Goal: Task Accomplishment & Management: Use online tool/utility

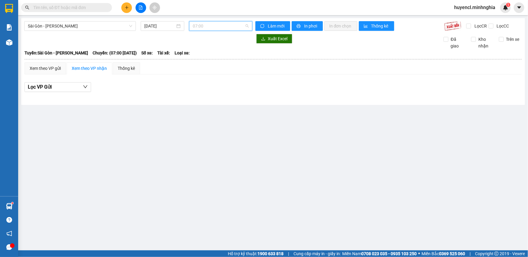
click at [221, 21] on span "07:00" at bounding box center [221, 25] width 56 height 9
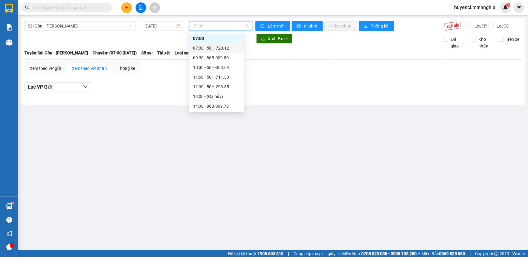
click at [233, 48] on div "07:30 - 50H-720.12" at bounding box center [216, 48] width 47 height 7
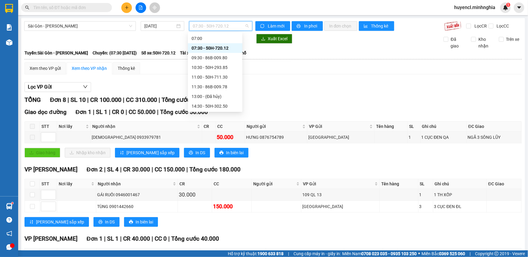
click at [218, 28] on span "07:30 - 50H-720.12" at bounding box center [221, 25] width 56 height 9
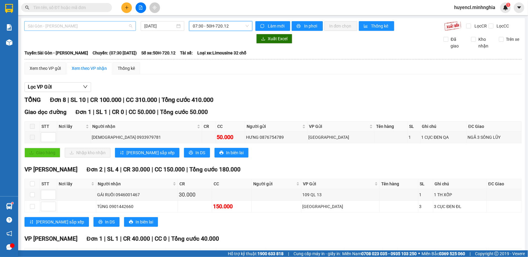
click at [99, 28] on span "Sài Gòn - [PERSON_NAME]" at bounding box center [80, 25] width 104 height 9
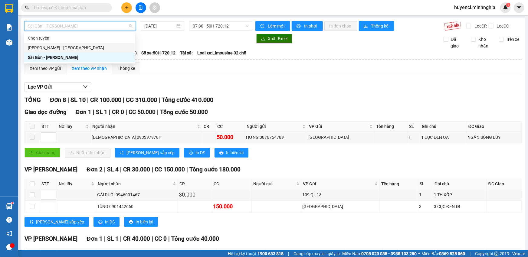
click at [90, 51] on div "[PERSON_NAME] - [GEOGRAPHIC_DATA]" at bounding box center [80, 48] width 104 height 7
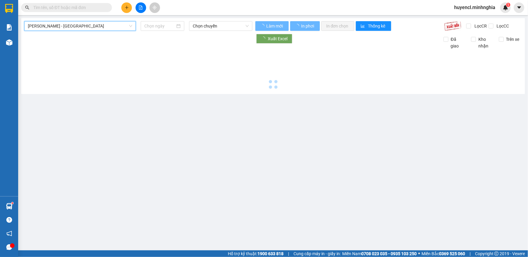
type input "[DATE]"
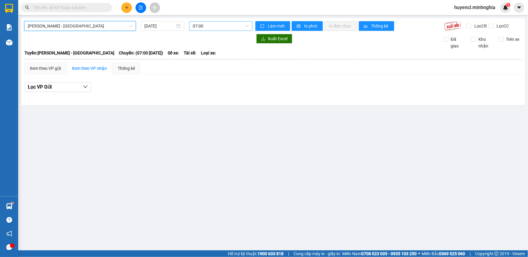
click at [238, 28] on span "07:00" at bounding box center [221, 25] width 56 height 9
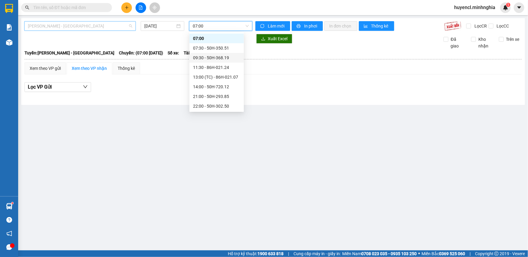
click at [127, 28] on span "[PERSON_NAME] - [GEOGRAPHIC_DATA]" at bounding box center [80, 25] width 104 height 9
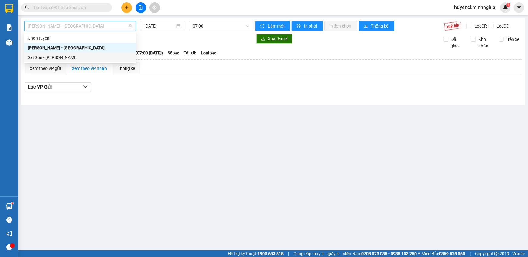
click at [103, 61] on div "Sài Gòn - [PERSON_NAME]" at bounding box center [80, 58] width 112 height 10
type input "[DATE]"
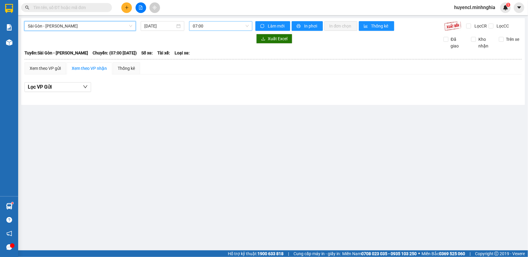
click at [212, 21] on div "07:00" at bounding box center [220, 26] width 63 height 10
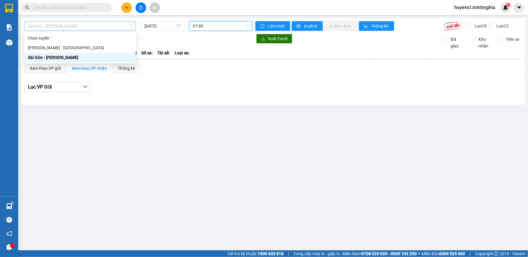
click at [96, 25] on span "Sài Gòn - [PERSON_NAME]" at bounding box center [80, 25] width 104 height 9
click at [96, 47] on div "[PERSON_NAME] - [GEOGRAPHIC_DATA]" at bounding box center [80, 48] width 104 height 7
type input "[DATE]"
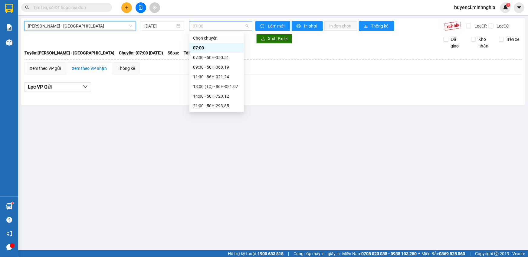
click at [210, 27] on span "07:00" at bounding box center [221, 25] width 56 height 9
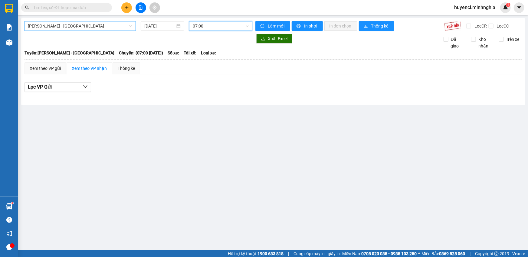
click at [68, 22] on span "[PERSON_NAME] - [GEOGRAPHIC_DATA]" at bounding box center [80, 25] width 104 height 9
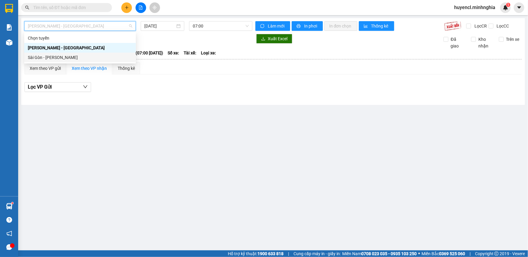
click at [60, 59] on div "Sài Gòn - [PERSON_NAME]" at bounding box center [80, 57] width 104 height 7
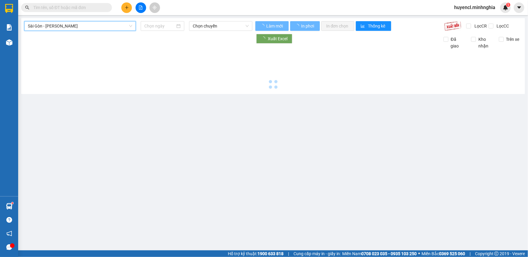
type input "[DATE]"
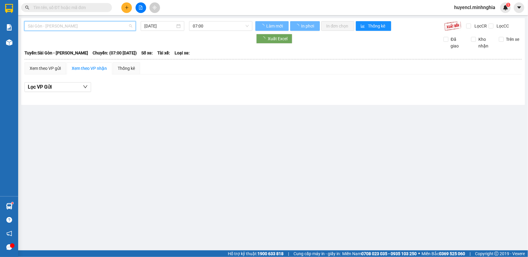
click at [76, 24] on span "Sài Gòn - [PERSON_NAME]" at bounding box center [80, 25] width 104 height 9
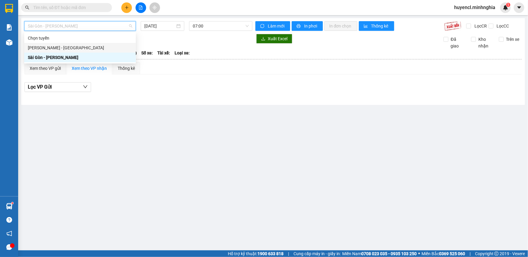
click at [78, 51] on div "[PERSON_NAME] - [GEOGRAPHIC_DATA]" at bounding box center [80, 48] width 104 height 7
type input "[DATE]"
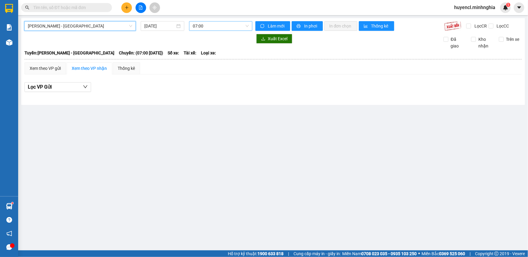
scroll to position [9, 0]
click at [219, 27] on span "07:00" at bounding box center [221, 25] width 56 height 9
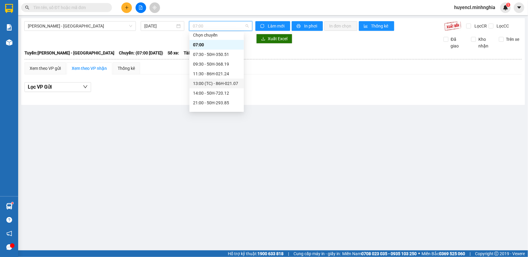
scroll to position [58, 0]
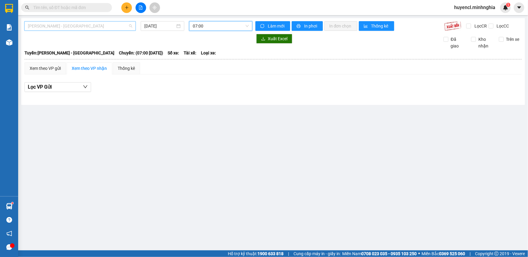
click at [72, 28] on span "[PERSON_NAME] - [GEOGRAPHIC_DATA]" at bounding box center [80, 25] width 104 height 9
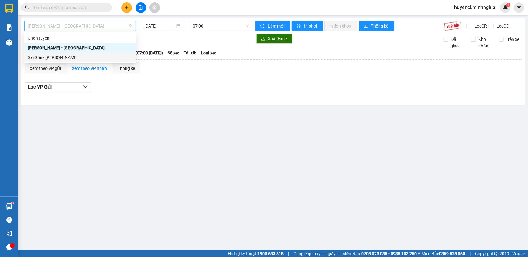
click at [78, 58] on div "Sài Gòn - [PERSON_NAME]" at bounding box center [80, 57] width 104 height 7
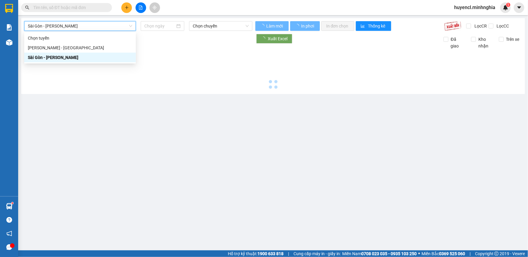
type input "[DATE]"
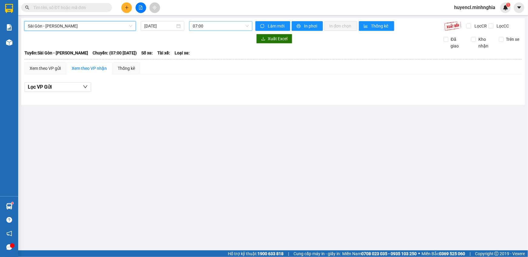
scroll to position [9, 0]
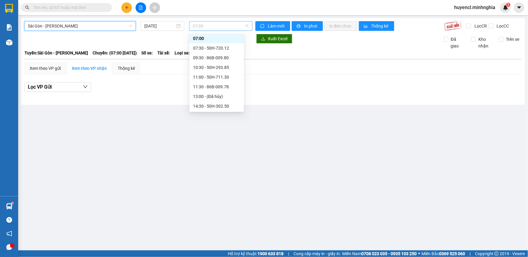
click at [232, 26] on span "07:00" at bounding box center [221, 25] width 56 height 9
